Goal: Task Accomplishment & Management: Use online tool/utility

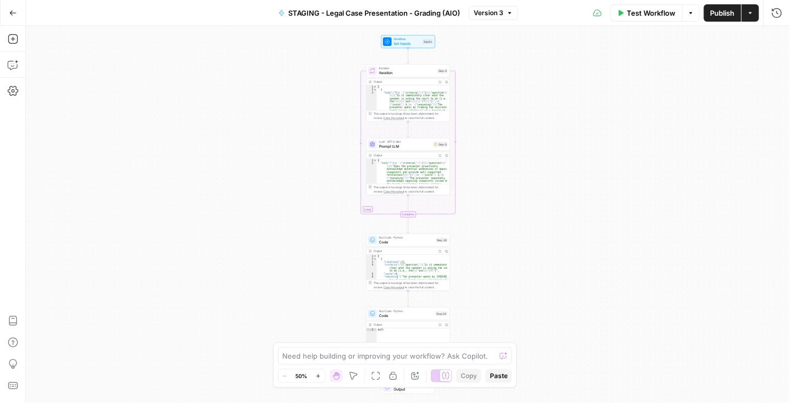
click at [395, 72] on span "Iteration" at bounding box center [407, 72] width 56 height 5
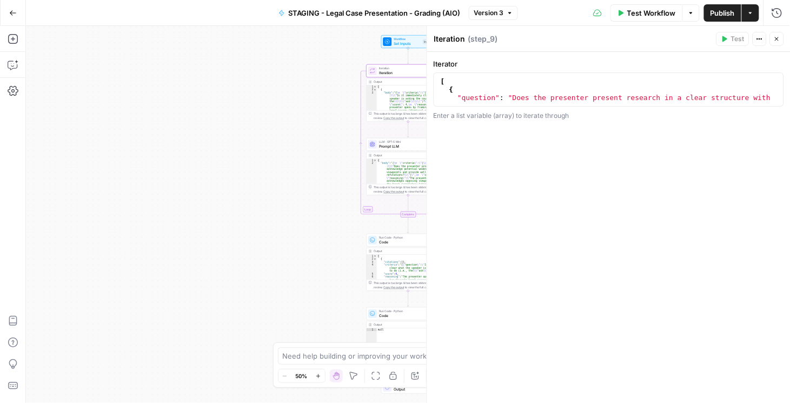
click at [780, 39] on button "Close" at bounding box center [777, 39] width 14 height 14
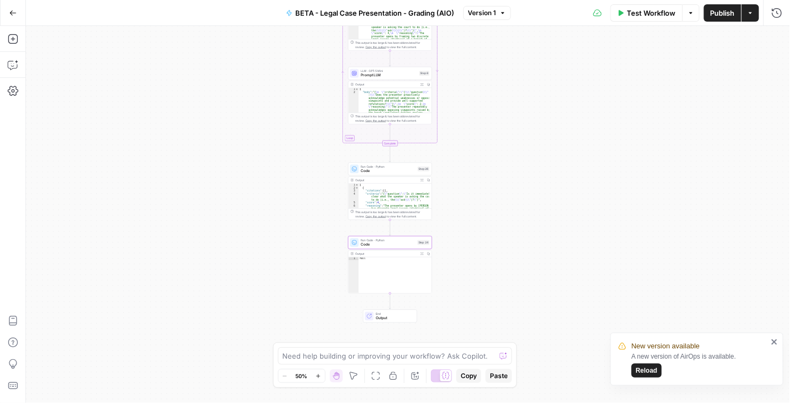
click at [774, 343] on icon "close" at bounding box center [773, 341] width 5 height 5
click at [9, 14] on icon "button" at bounding box center [13, 13] width 8 height 8
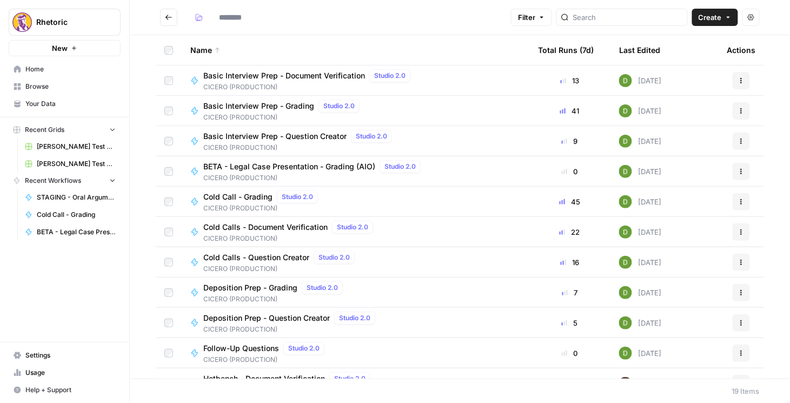
type input "**********"
click at [129, 295] on div "Rhetoric New Home Browse Your Data Recent Grids [PERSON_NAME] Test Workflow - C…" at bounding box center [64, 201] width 129 height 403
click at [476, 37] on div "Name" at bounding box center [355, 50] width 330 height 30
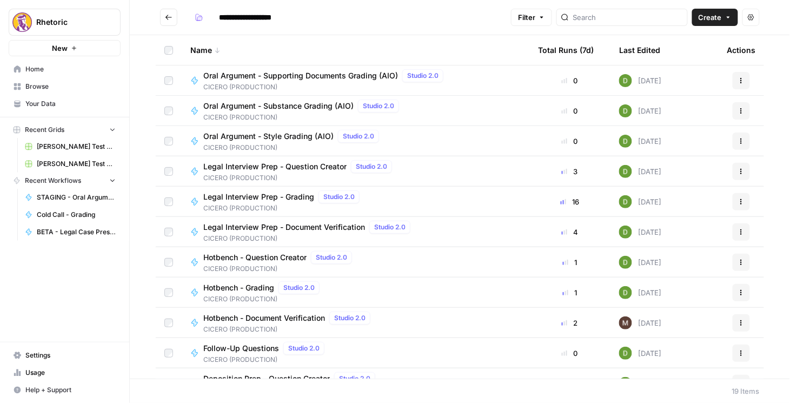
click at [168, 12] on button "Go back" at bounding box center [168, 17] width 17 height 17
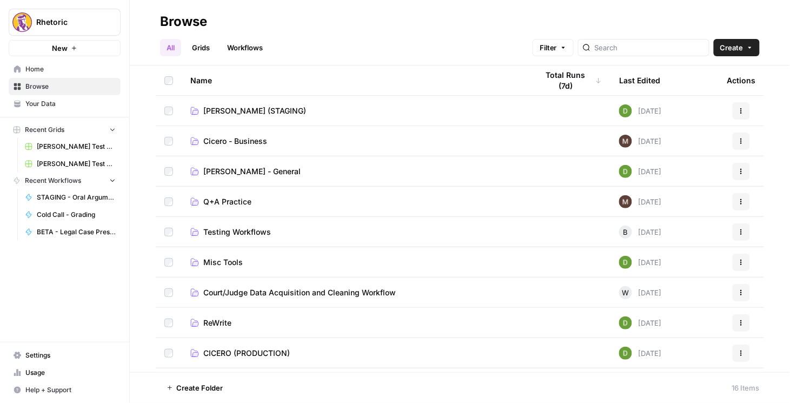
click at [252, 112] on span "[PERSON_NAME] (STAGING)" at bounding box center [254, 110] width 103 height 11
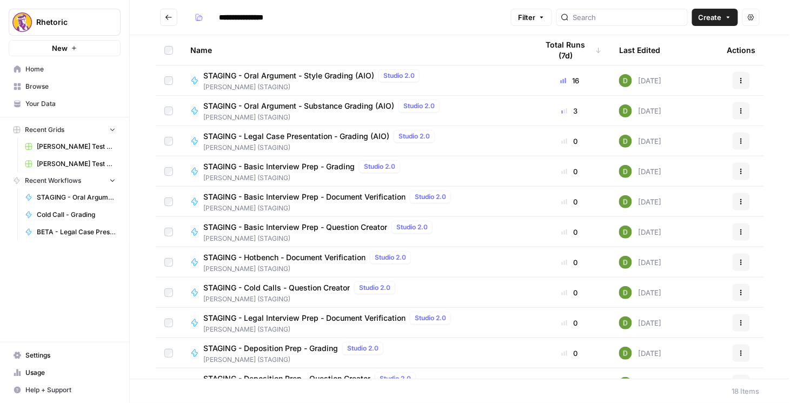
click at [296, 75] on span "STAGING - Oral Argument - Style Grading (AIO)" at bounding box center [288, 75] width 171 height 11
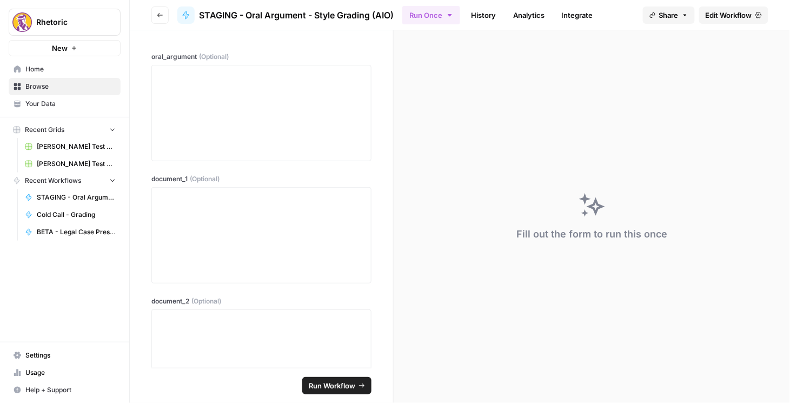
click at [721, 15] on span "Edit Workflow" at bounding box center [729, 15] width 46 height 11
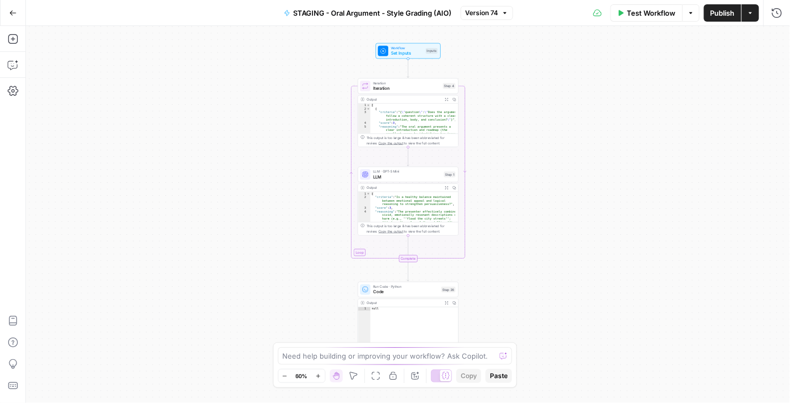
click at [445, 188] on icon "button" at bounding box center [447, 188] width 4 height 4
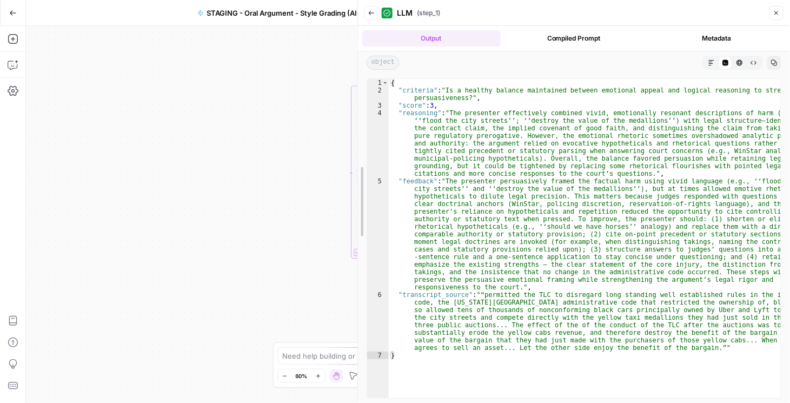
drag, startPoint x: 621, startPoint y: 184, endPoint x: 312, endPoint y: 196, distance: 308.9
click at [312, 196] on body "Rhetoric New Home Browse Your Data Recent Grids [PERSON_NAME] Test Workflow - C…" at bounding box center [395, 201] width 790 height 403
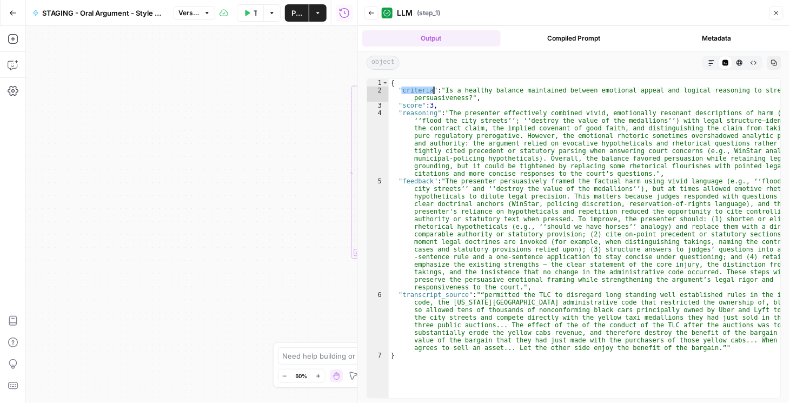
drag, startPoint x: 402, startPoint y: 89, endPoint x: 425, endPoint y: 95, distance: 24.0
click at [434, 89] on div "{ "criteria" : "Is a healthy balance maintained between emotional appeal and lo…" at bounding box center [585, 246] width 392 height 335
drag, startPoint x: 401, startPoint y: 105, endPoint x: 420, endPoint y: 106, distance: 19.0
click at [420, 106] on div "{ "criteria" : "Is a healthy balance maintained between emotional appeal and lo…" at bounding box center [585, 246] width 392 height 335
drag, startPoint x: 403, startPoint y: 114, endPoint x: 430, endPoint y: 114, distance: 26.5
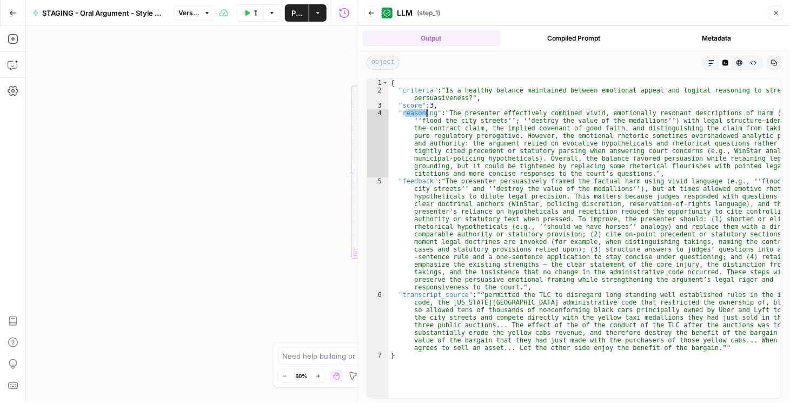
click at [430, 114] on div "{ "criteria" : "Is a healthy balance maintained between emotional appeal and lo…" at bounding box center [585, 246] width 392 height 335
type textarea "**********"
click at [434, 178] on div "{ "criteria" : "Is a healthy balance maintained between emotional appeal and lo…" at bounding box center [585, 246] width 392 height 335
drag, startPoint x: 399, startPoint y: 294, endPoint x: 461, endPoint y: 296, distance: 61.7
click at [461, 296] on div "{ "criteria" : "Is a healthy balance maintained between emotional appeal and lo…" at bounding box center [585, 246] width 392 height 335
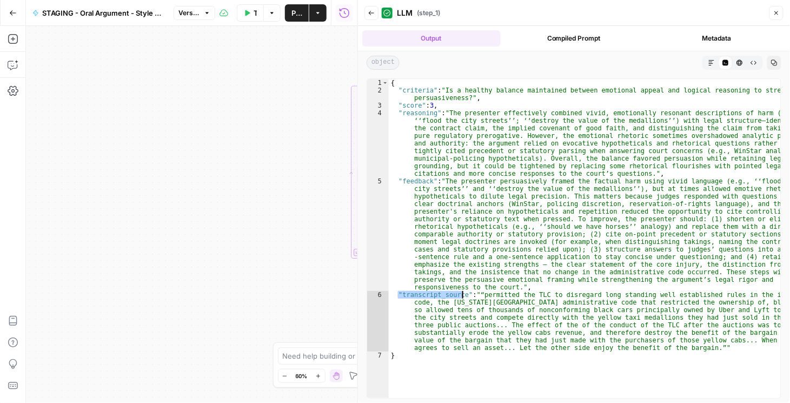
type textarea "**********"
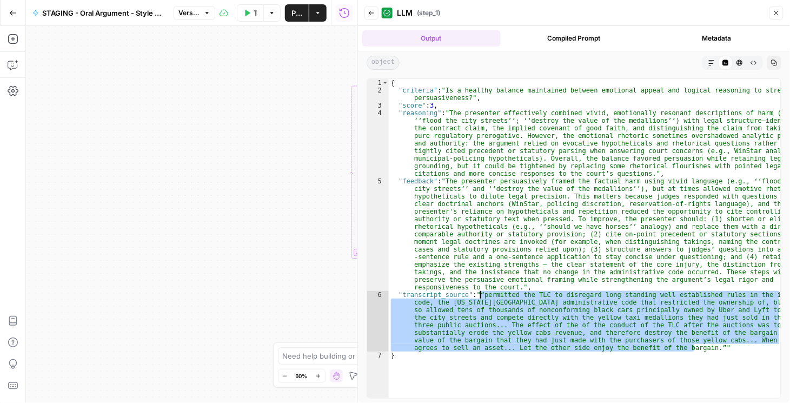
drag, startPoint x: 693, startPoint y: 348, endPoint x: 480, endPoint y: 297, distance: 218.6
click at [480, 297] on div "{ "criteria" : "Is a healthy balance maintained between emotional appeal and lo…" at bounding box center [585, 246] width 392 height 335
click at [373, 16] on icon "button" at bounding box center [371, 13] width 6 height 6
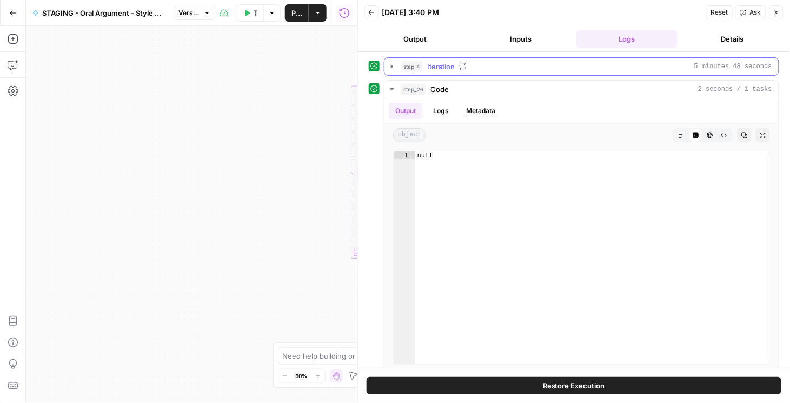
click at [394, 66] on icon "button" at bounding box center [392, 66] width 9 height 9
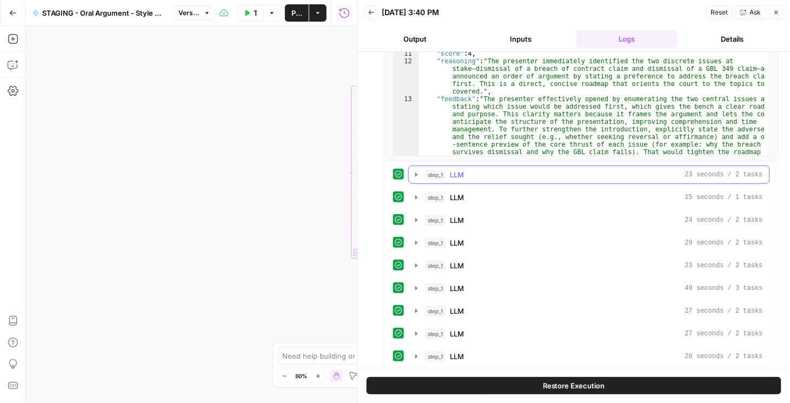
scroll to position [185, 0]
click at [779, 7] on button "Close" at bounding box center [776, 12] width 14 height 14
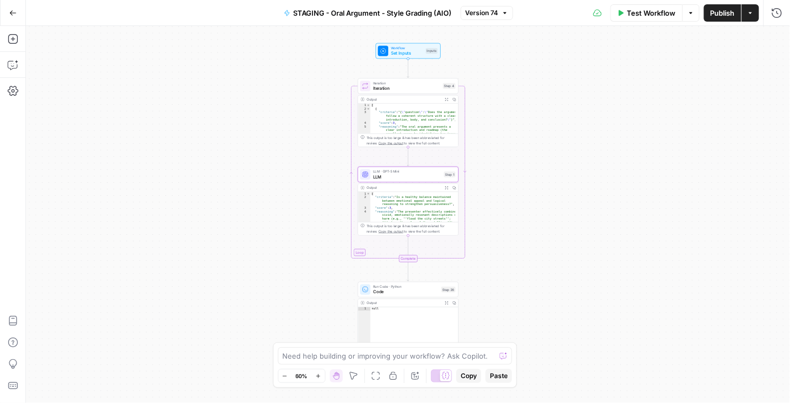
click at [19, 15] on button "Go Back" at bounding box center [12, 12] width 19 height 19
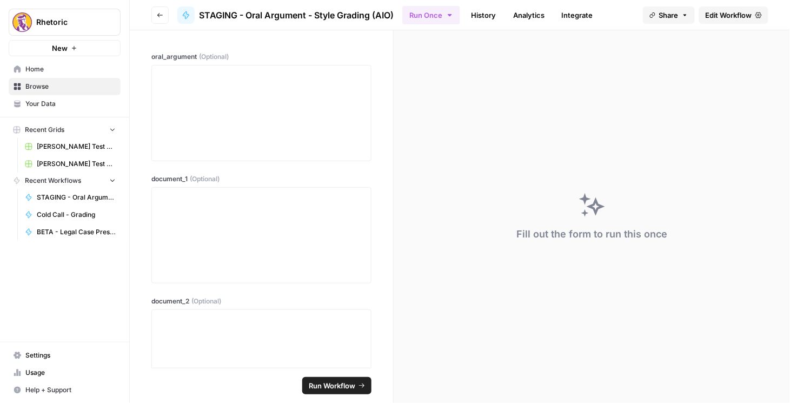
click at [157, 14] on icon "button" at bounding box center [160, 15] width 6 height 6
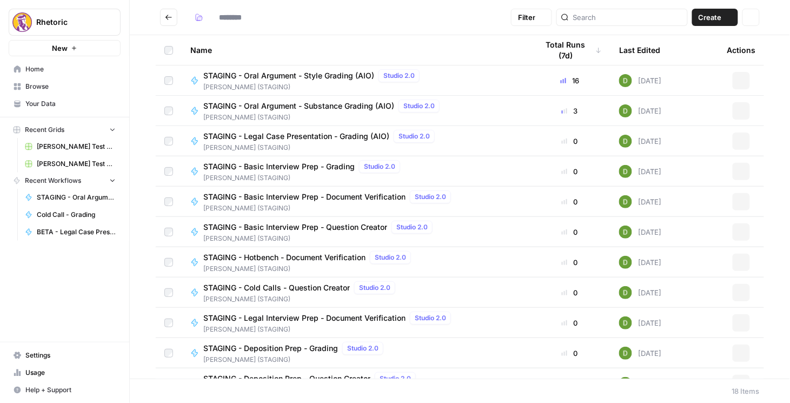
type input "**********"
click at [292, 108] on span "STAGING - Oral Argument - Substance Grading (AIO)" at bounding box center [298, 106] width 191 height 11
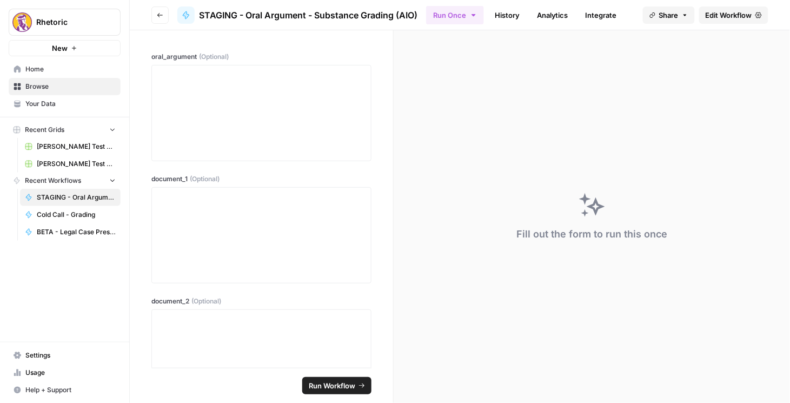
click at [727, 14] on span "Edit Workflow" at bounding box center [729, 15] width 46 height 11
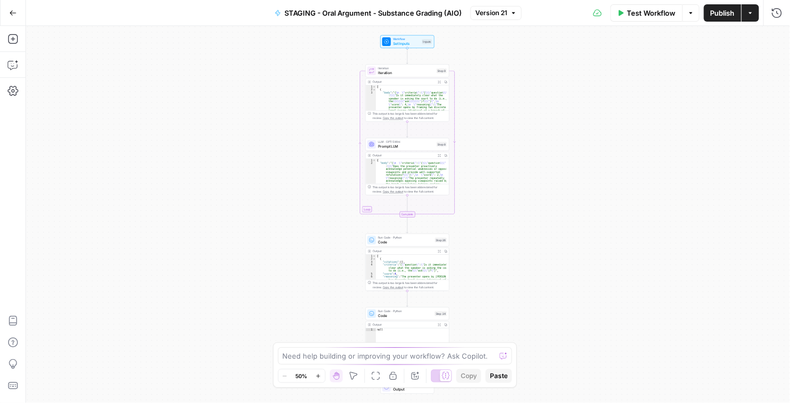
click at [407, 249] on div "Output" at bounding box center [404, 251] width 62 height 4
click at [400, 238] on span "Run Code · Python" at bounding box center [405, 238] width 55 height 4
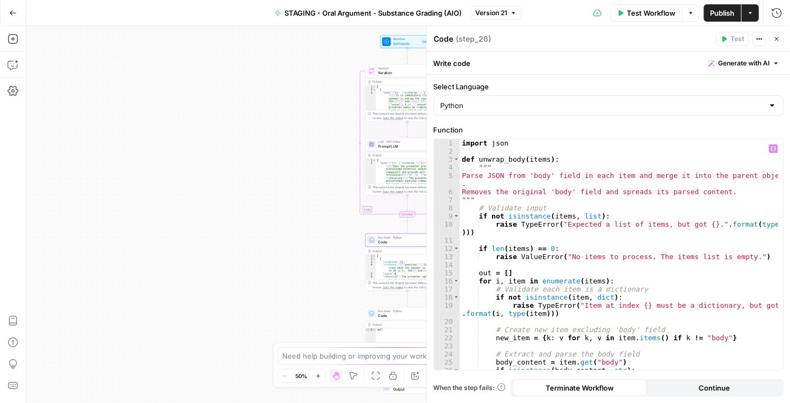
type textarea "**********"
click at [391, 267] on div "[ { "citations" : [ ] , "criteria" : "{ \" question \" : \" Is it immediately c…" at bounding box center [411, 297] width 71 height 85
click at [775, 38] on icon "button" at bounding box center [777, 39] width 6 height 6
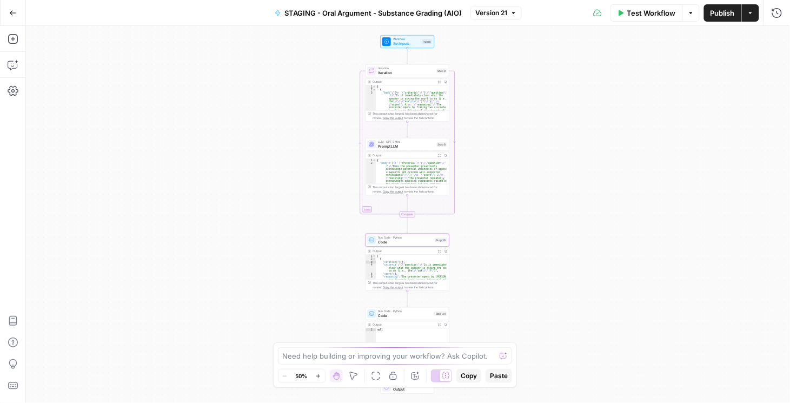
click at [441, 250] on button "Expand Output" at bounding box center [439, 251] width 6 height 6
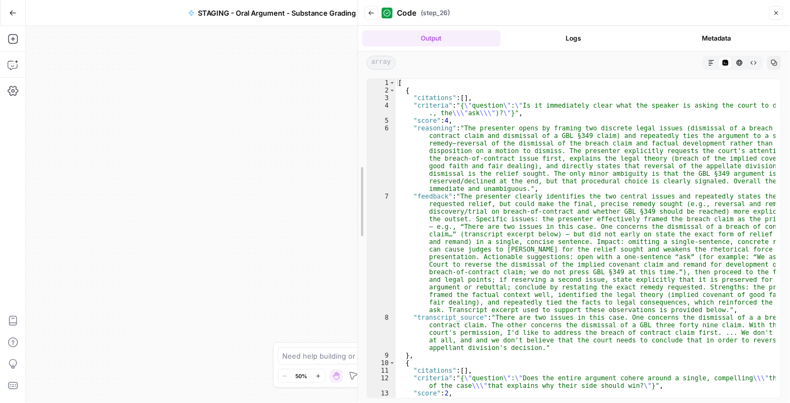
drag, startPoint x: 617, startPoint y: 211, endPoint x: 256, endPoint y: 228, distance: 361.5
click at [256, 228] on body "Rhetoric New Home Browse Your Data Recent Grids [PERSON_NAME] Test Workflow - C…" at bounding box center [395, 201] width 790 height 403
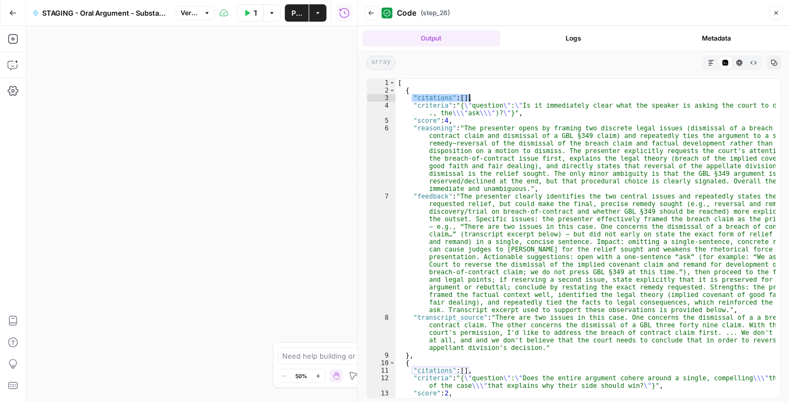
drag, startPoint x: 411, startPoint y: 96, endPoint x: 472, endPoint y: 98, distance: 61.1
click at [472, 98] on div "[ { "citations" : [ ] , "criteria" : "{ \" question \" : \" Is it immediately c…" at bounding box center [586, 310] width 381 height 463
click at [461, 97] on div "[ { "citations" : [ ] , "criteria" : "{ \" question \" : \" Is it immediately c…" at bounding box center [586, 238] width 380 height 319
click at [462, 99] on div "[ { "citations" : [ ] , "criteria" : "{ \" question \" : \" Is it immediately c…" at bounding box center [586, 310] width 381 height 463
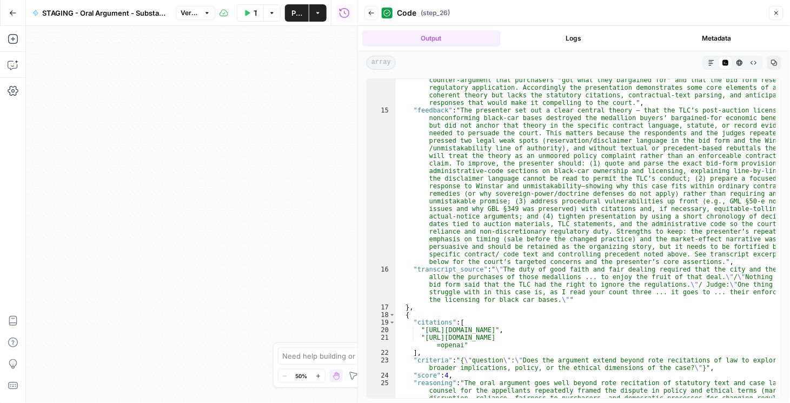
scroll to position [519, 0]
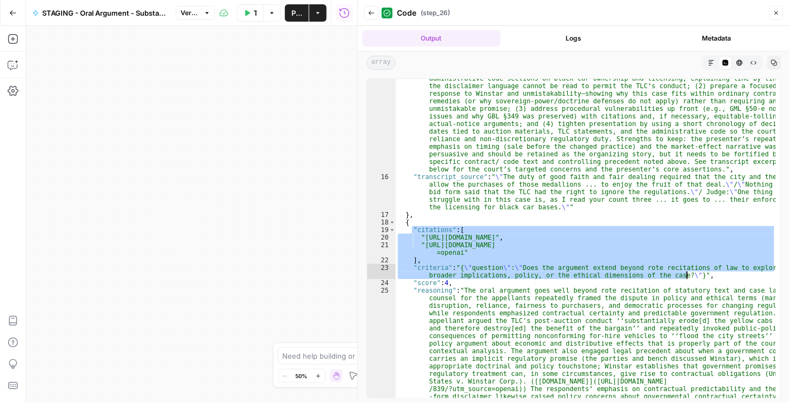
drag, startPoint x: 412, startPoint y: 229, endPoint x: 713, endPoint y: 275, distance: 304.1
click at [713, 275] on div ""feedback" : "The presenter set out a clear central theory — that the TLC’s pos…" at bounding box center [586, 340] width 381 height 653
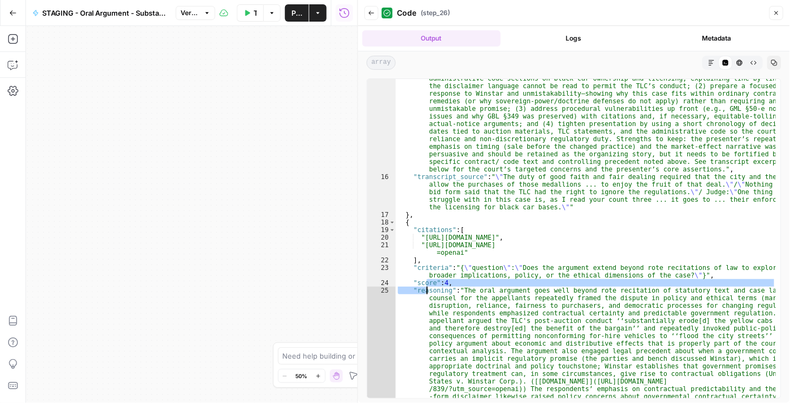
click at [428, 287] on div ""feedback" : "The presenter set out a clear central theory — that the TLC’s pos…" at bounding box center [586, 340] width 381 height 653
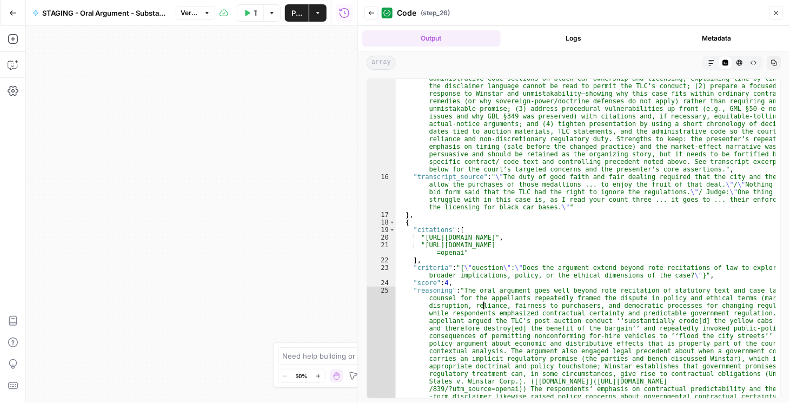
click at [483, 303] on div ""feedback" : "The presenter set out a clear central theory — that the TLC’s pos…" at bounding box center [586, 340] width 381 height 653
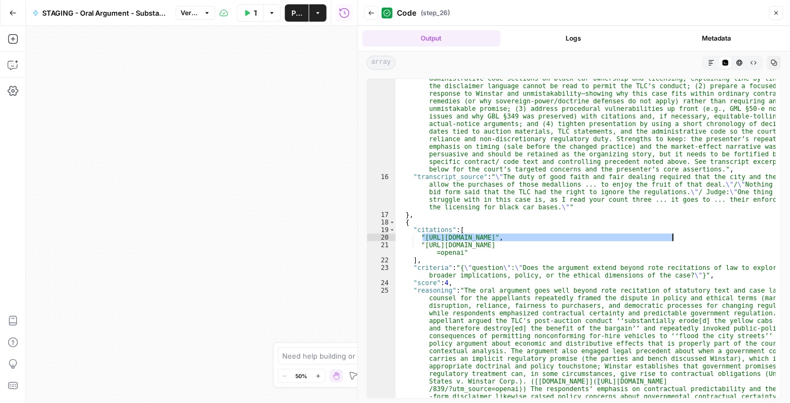
drag, startPoint x: 422, startPoint y: 237, endPoint x: 671, endPoint y: 234, distance: 248.7
click at [671, 234] on div ""feedback" : "The presenter set out a clear central theory — that the TLC’s pos…" at bounding box center [586, 340] width 381 height 653
type textarea "**********"
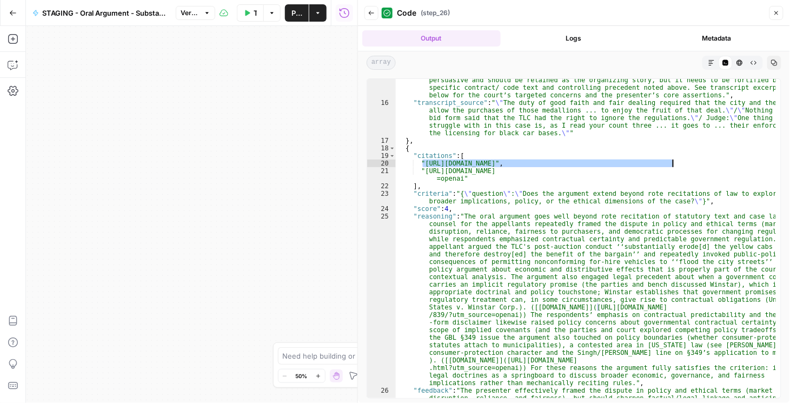
scroll to position [685, 0]
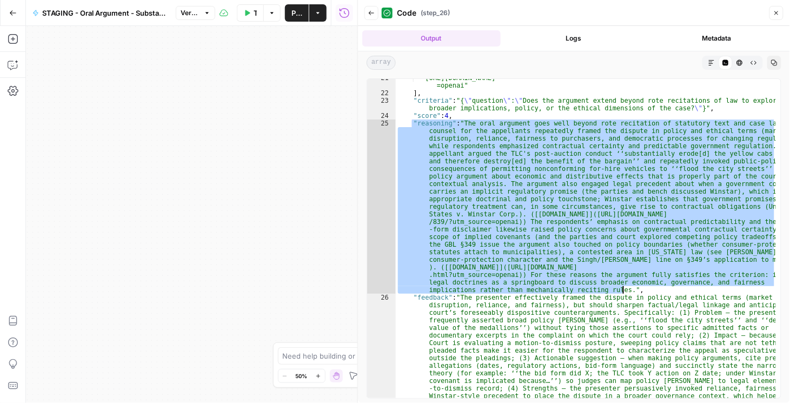
drag, startPoint x: 411, startPoint y: 122, endPoint x: 675, endPoint y: 287, distance: 310.8
click at [675, 287] on div ""[URL][DOMAIN_NAME] =openai" ] , "criteria" : "{ \" question \" : \" Does the a…" at bounding box center [586, 313] width 381 height 478
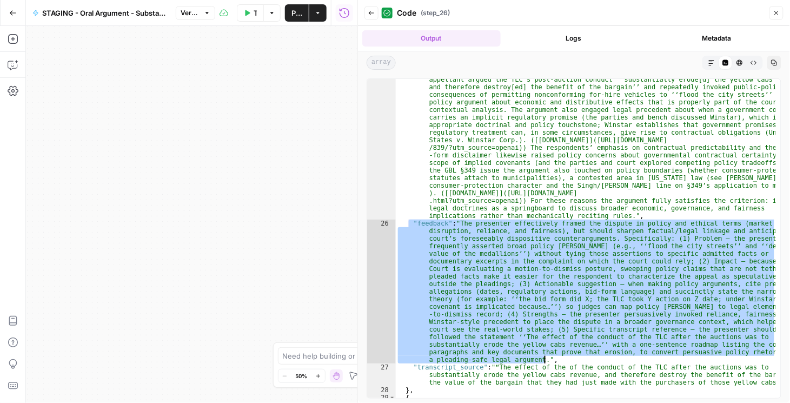
drag, startPoint x: 408, startPoint y: 221, endPoint x: 730, endPoint y: 355, distance: 348.5
click at [733, 356] on div ""reasoning" : "The oral argument goes well beyond rote recitation of statutory …" at bounding box center [586, 295] width 381 height 501
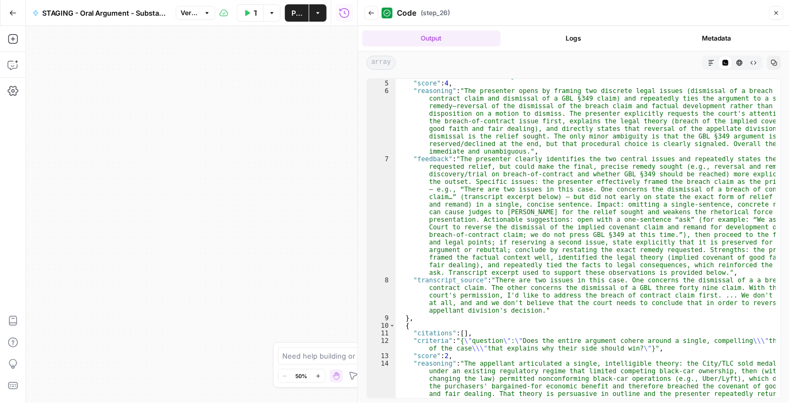
scroll to position [0, 0]
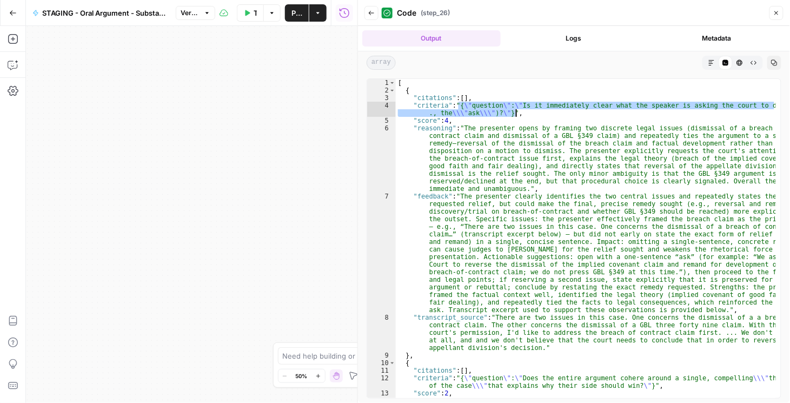
drag, startPoint x: 457, startPoint y: 105, endPoint x: 558, endPoint y: 110, distance: 101.8
click at [558, 110] on div "[ { "citations" : [ ] , "criteria" : "{ \" question \" : \" Is it immediately c…" at bounding box center [586, 310] width 381 height 463
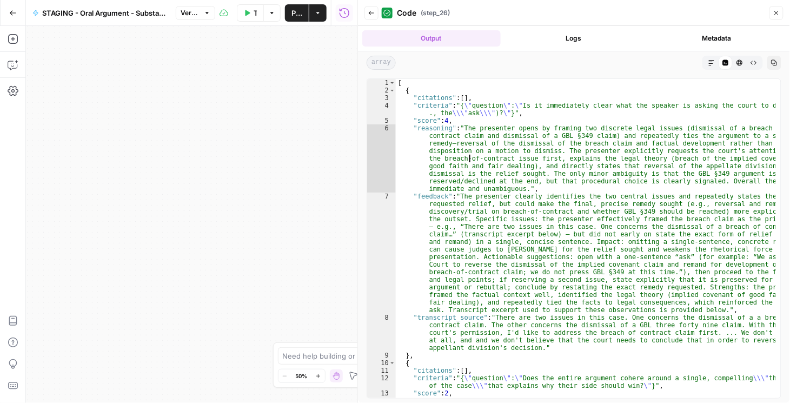
click at [470, 160] on div "[ { "citations" : [ ] , "criteria" : "{ \" question \" : \" Is it immediately c…" at bounding box center [586, 310] width 381 height 463
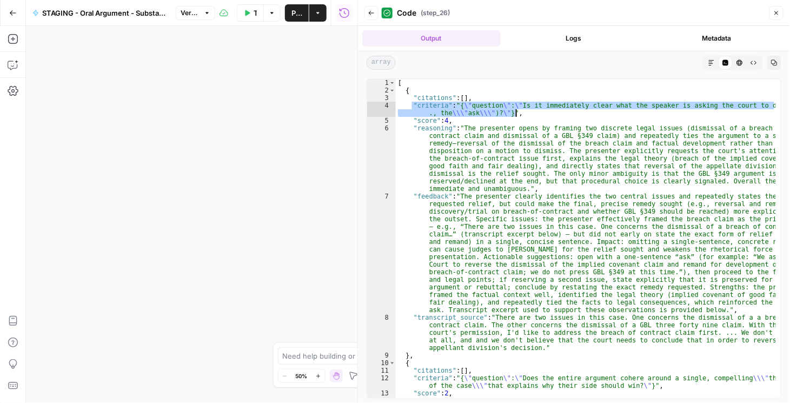
drag, startPoint x: 411, startPoint y: 104, endPoint x: 541, endPoint y: 115, distance: 130.2
click at [541, 115] on div "[ { "citations" : [ ] , "criteria" : "{ \" question \" : \" Is it immediately c…" at bounding box center [586, 310] width 381 height 463
type textarea "**********"
click at [627, 280] on div "[ { "citations" : [ ] , "criteria" : "{ \" question \" : \" Is it immediately c…" at bounding box center [586, 310] width 381 height 463
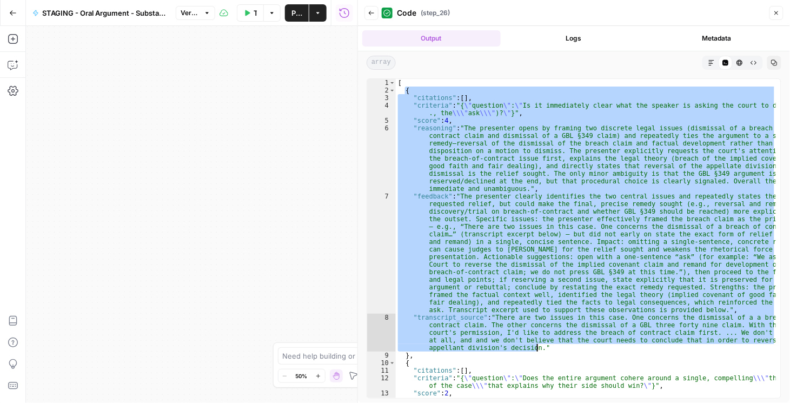
drag, startPoint x: 404, startPoint y: 89, endPoint x: 614, endPoint y: 345, distance: 331.2
click at [614, 345] on div "[ { "citations" : [ ] , "criteria" : "{ \" question \" : \" Is it immediately c…" at bounding box center [586, 310] width 381 height 463
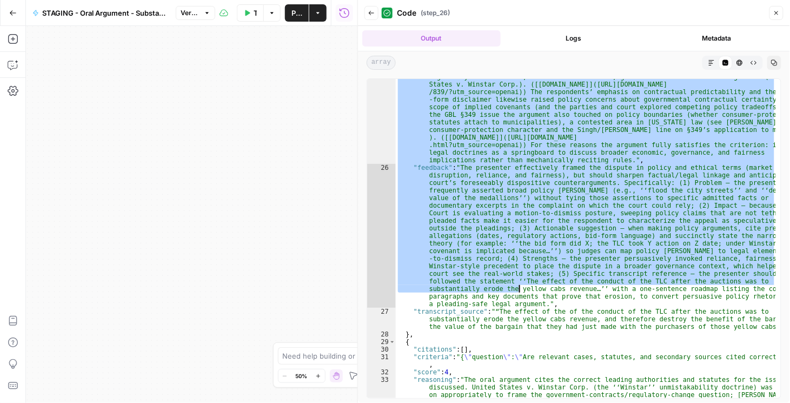
scroll to position [834, 0]
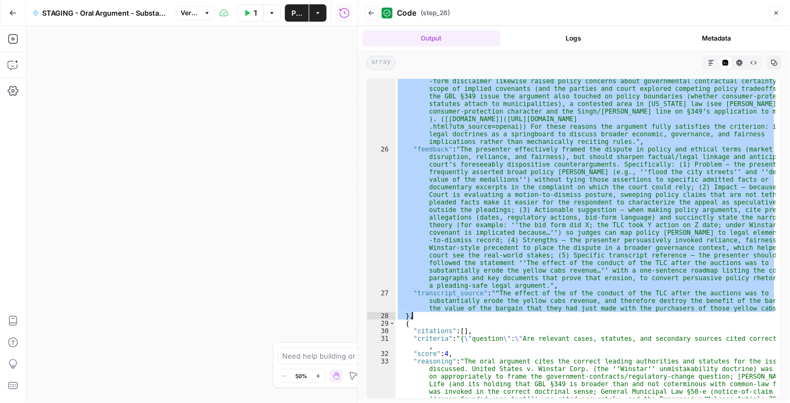
drag, startPoint x: 404, startPoint y: 166, endPoint x: 564, endPoint y: 318, distance: 220.6
click at [564, 318] on div ""reasoning" : "The oral argument goes well beyond rote recitation of statutory …" at bounding box center [586, 259] width 381 height 577
click at [534, 306] on div ""reasoning" : "The oral argument goes well beyond rote recitation of statutory …" at bounding box center [586, 238] width 380 height 319
type textarea "**********"
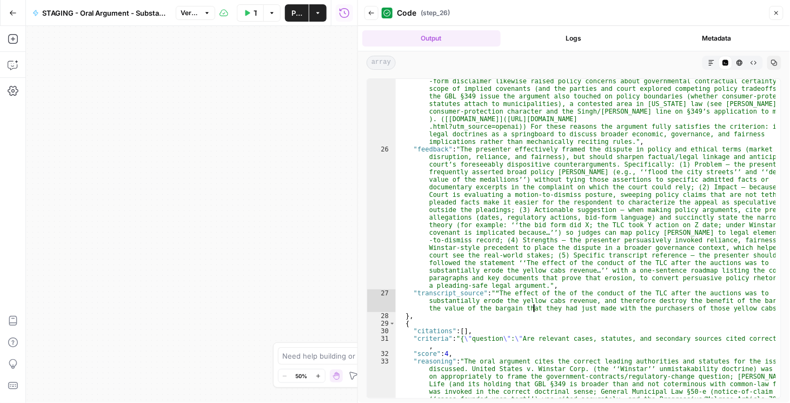
click at [375, 14] on button "Back" at bounding box center [371, 13] width 14 height 14
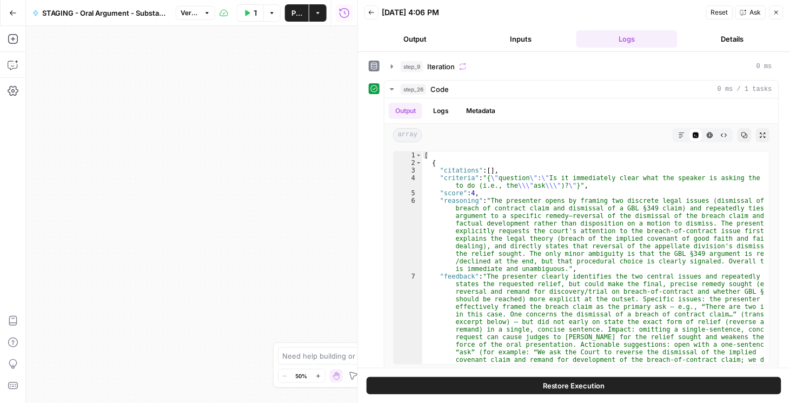
click at [17, 16] on button "Go Back" at bounding box center [12, 12] width 19 height 19
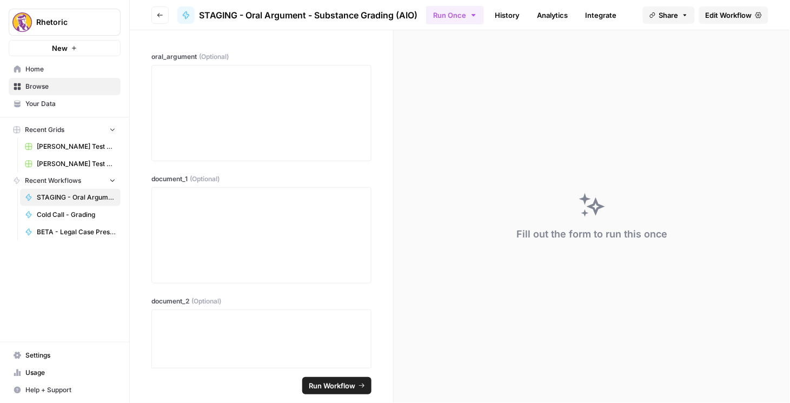
click at [155, 14] on button "Go back" at bounding box center [159, 14] width 17 height 17
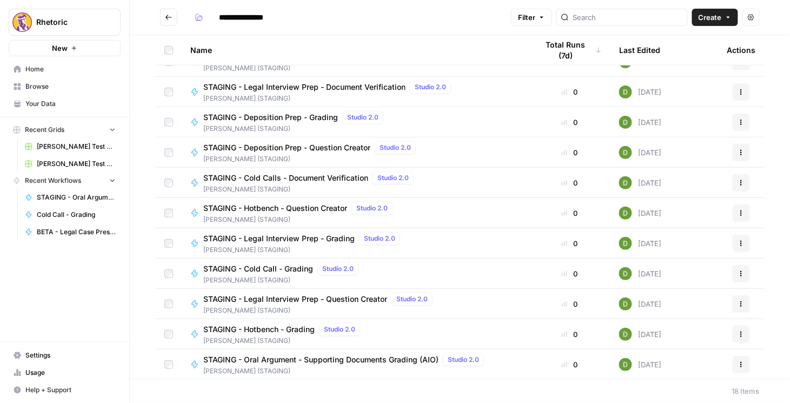
scroll to position [231, 0]
